Goal: Check status: Check status

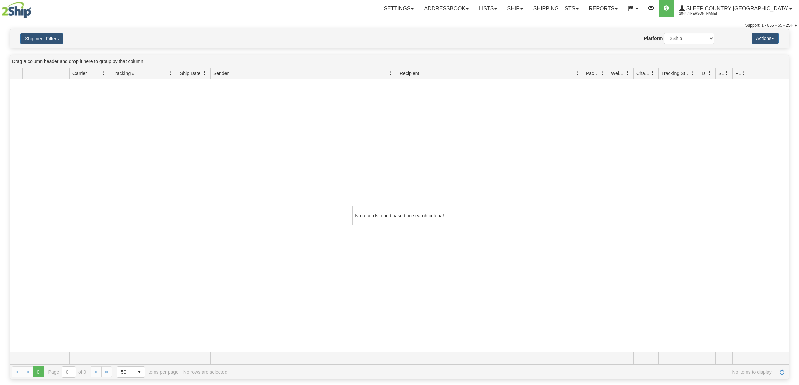
click at [583, 9] on link "Shipping lists" at bounding box center [555, 8] width 55 height 17
click at [576, 34] on span "Search Shipment History" at bounding box center [550, 32] width 52 height 5
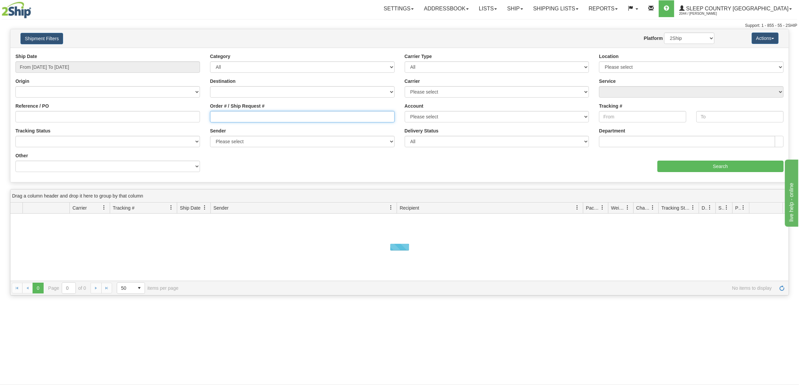
drag, startPoint x: 0, startPoint y: 0, endPoint x: 230, endPoint y: 116, distance: 257.9
click at [246, 116] on input "Order # / Ship Request #" at bounding box center [302, 116] width 185 height 11
paste input "9000H998046"
type input "9000H998046"
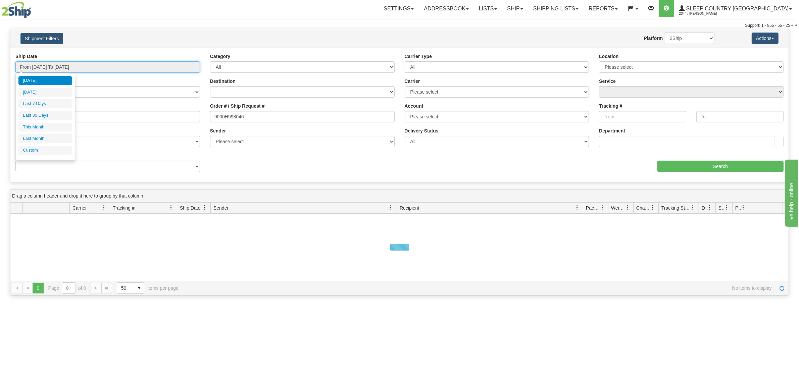
click at [93, 66] on input "From [DATE] To [DATE]" at bounding box center [107, 66] width 185 height 11
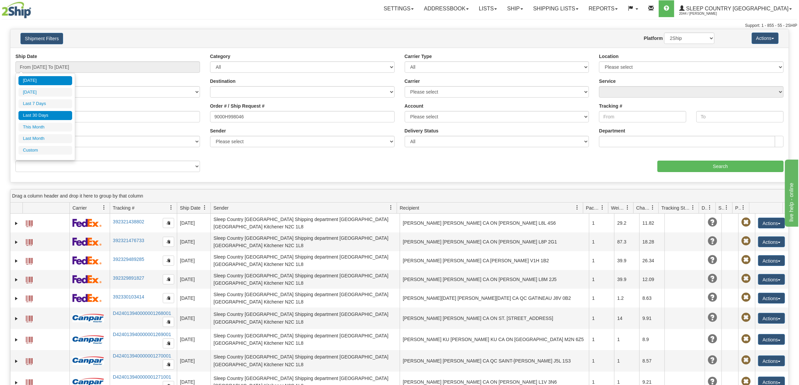
click at [68, 117] on li "Last 30 Days" at bounding box center [45, 115] width 54 height 9
type input "From [DATE] To [DATE]"
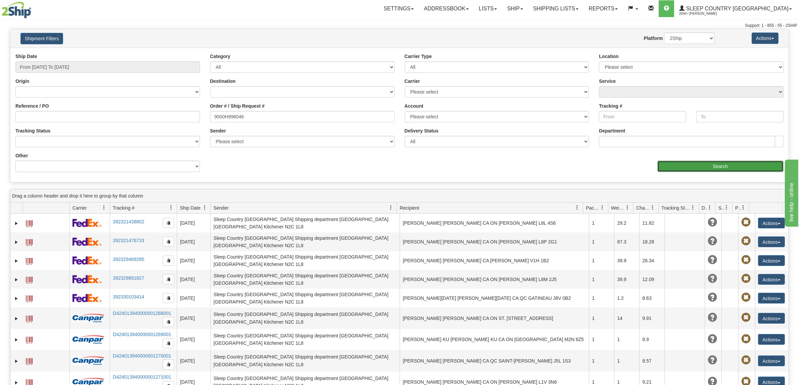
click at [752, 170] on input "Search" at bounding box center [720, 166] width 126 height 11
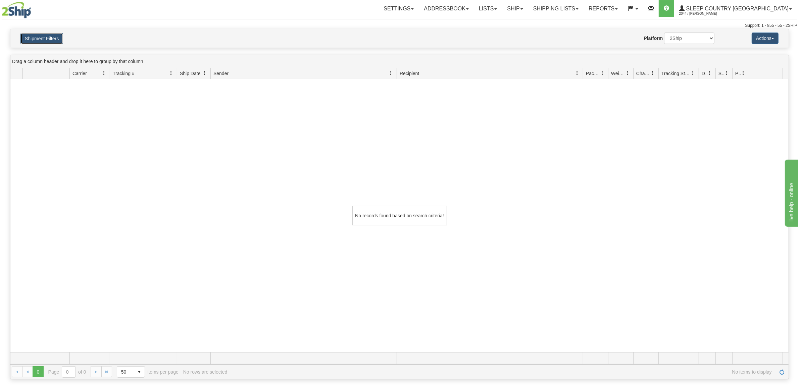
click at [39, 39] on button "Shipment Filters" at bounding box center [41, 38] width 43 height 11
